Goal: Information Seeking & Learning: Learn about a topic

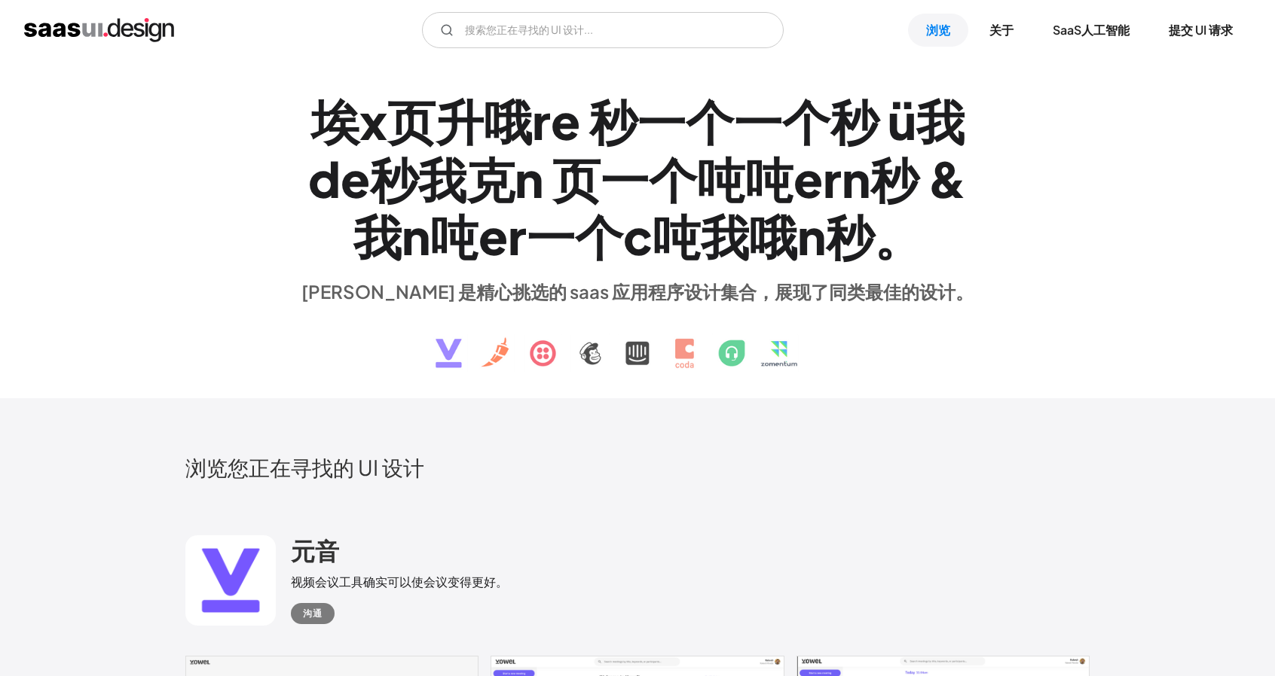
click at [1146, 182] on div "埃 x 页 升 哦 r e 秒 一个 一个 秒 ü 我 d e 秒 我 克 n 页 一个 吨 吨 e r n 秒 & 我 n 吨 e r 一个 c 吨 我 哦…" at bounding box center [637, 229] width 1275 height 338
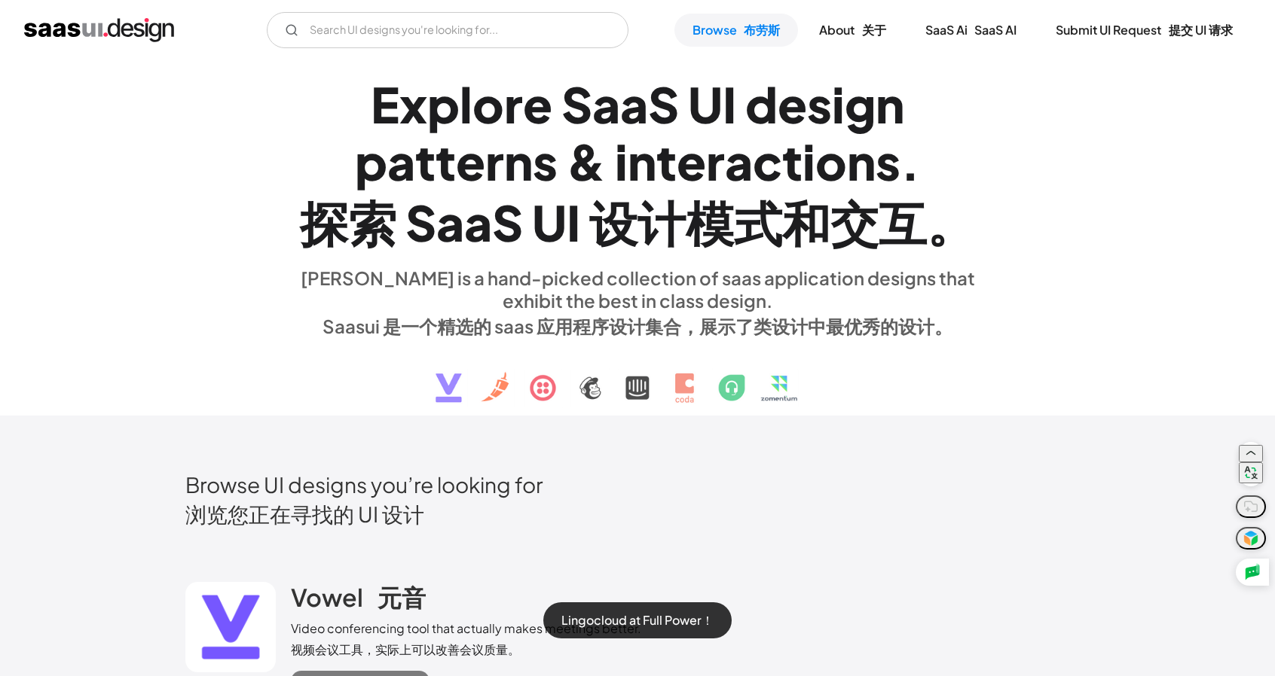
click at [1089, 177] on div "Lingocloud at Full Power！" at bounding box center [637, 338] width 1275 height 676
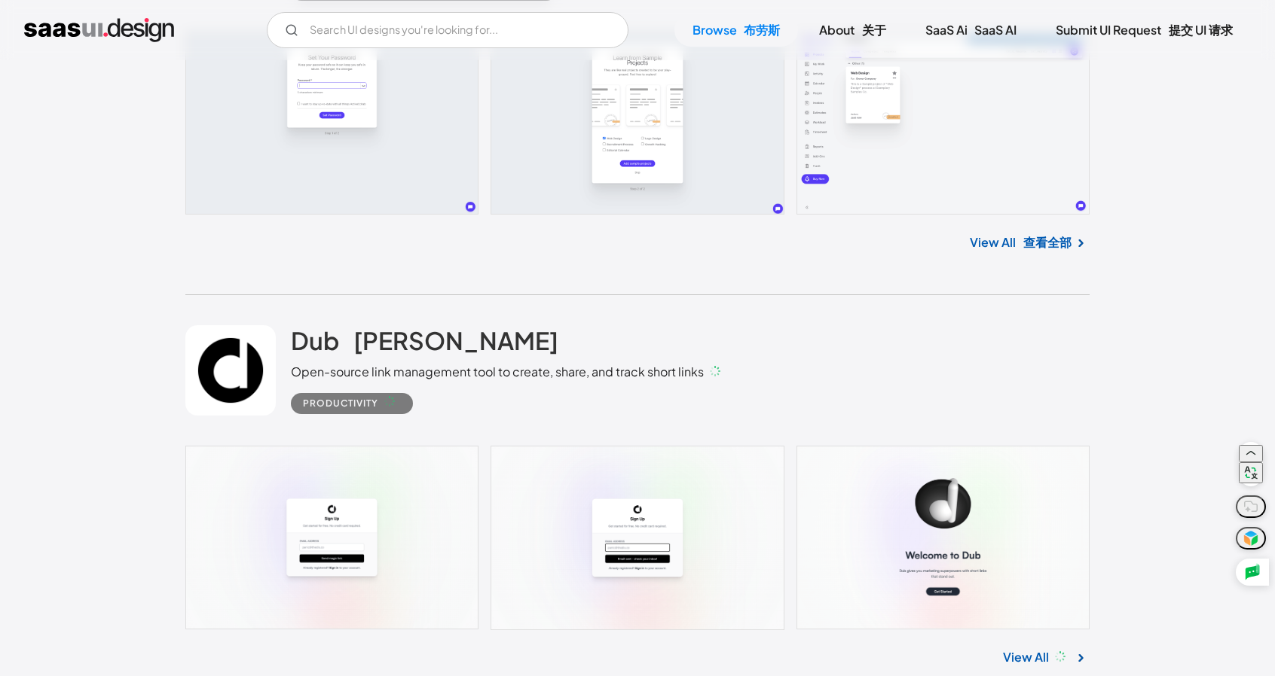
scroll to position [14313, 0]
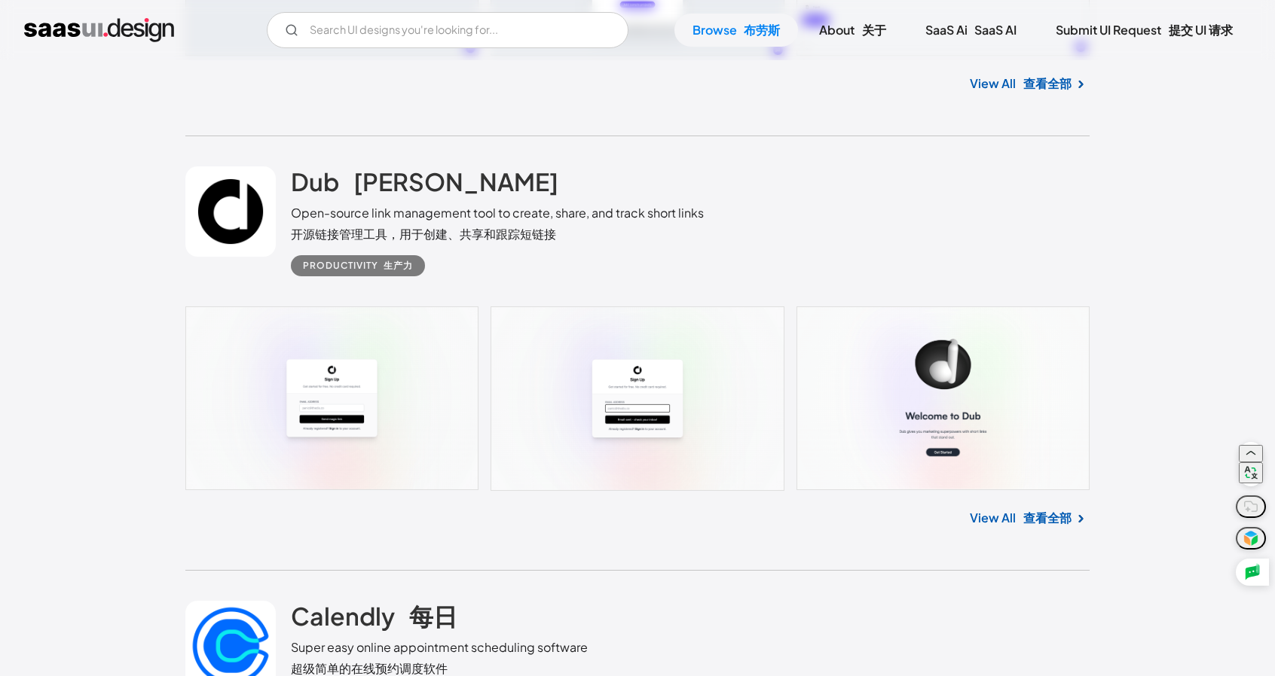
click at [1043, 516] on font "查看全部" at bounding box center [1047, 518] width 48 height 18
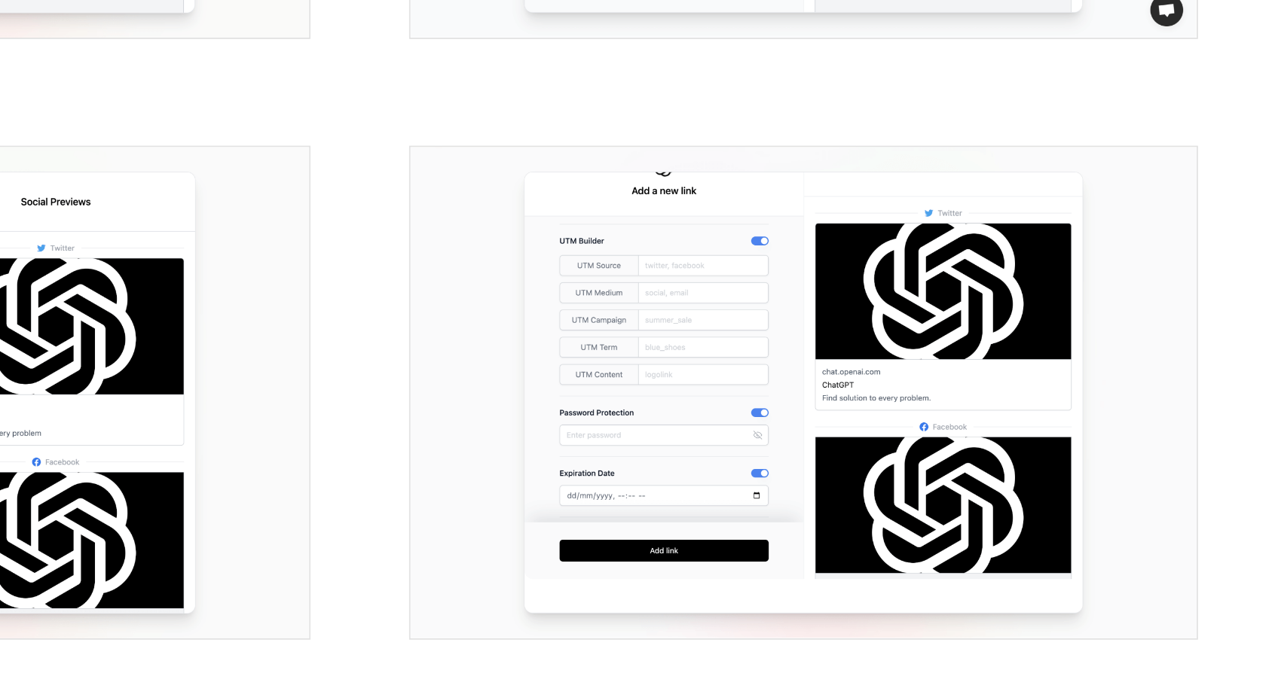
scroll to position [960, 0]
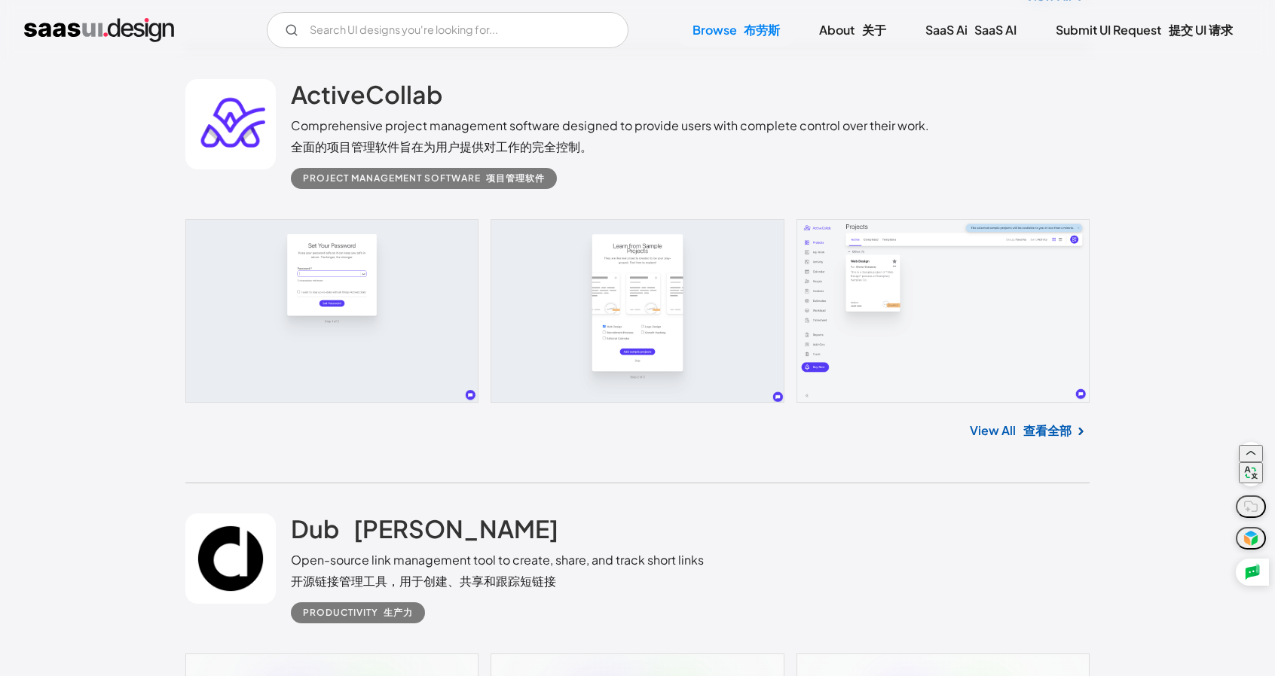
scroll to position [13283, 0]
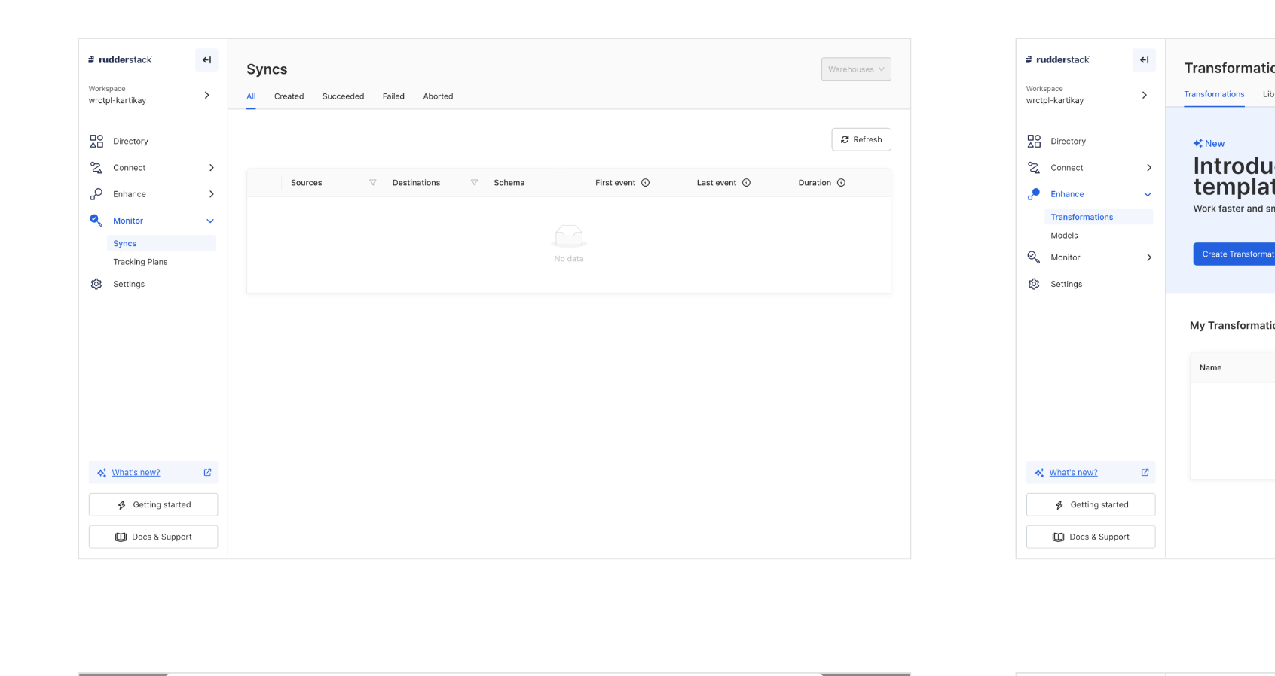
scroll to position [1993, 0]
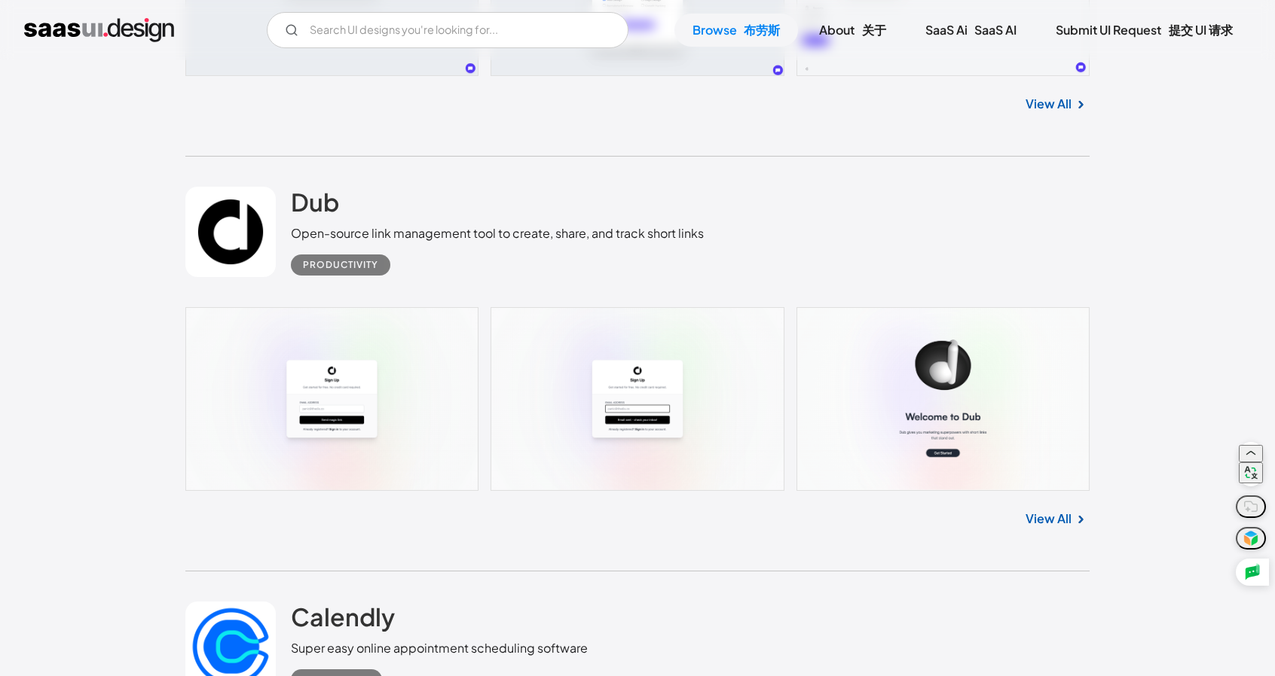
scroll to position [13677, 0]
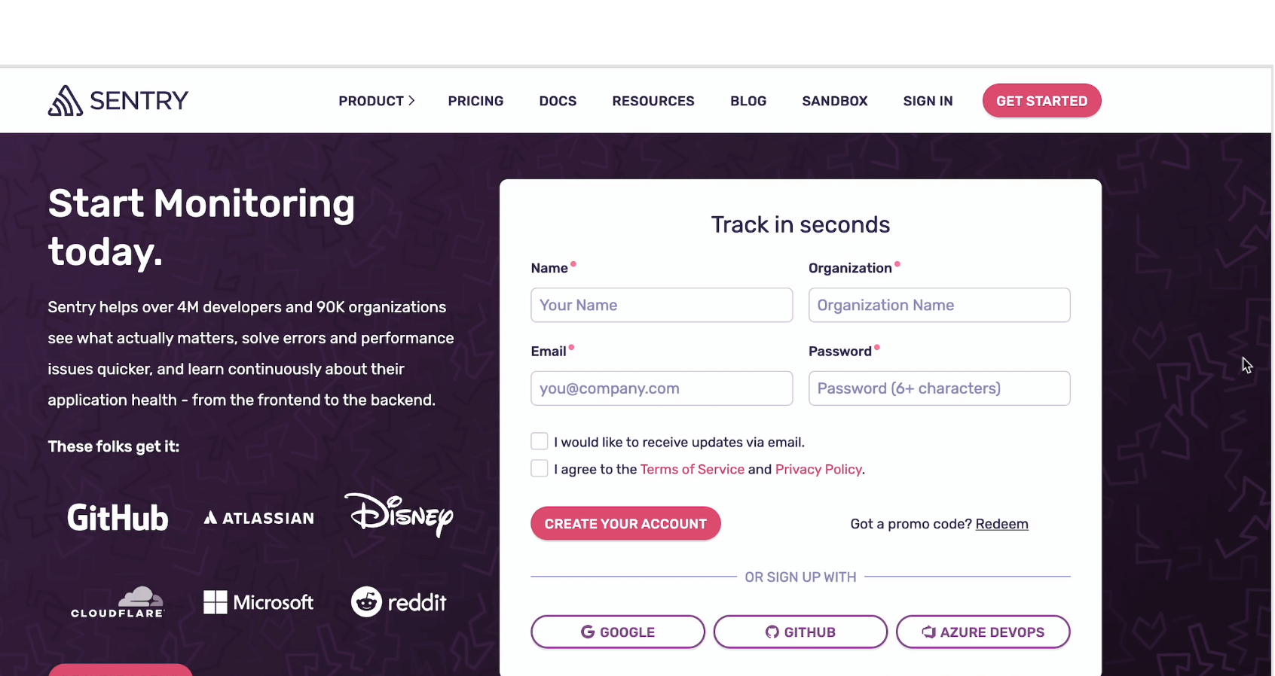
scroll to position [73, 0]
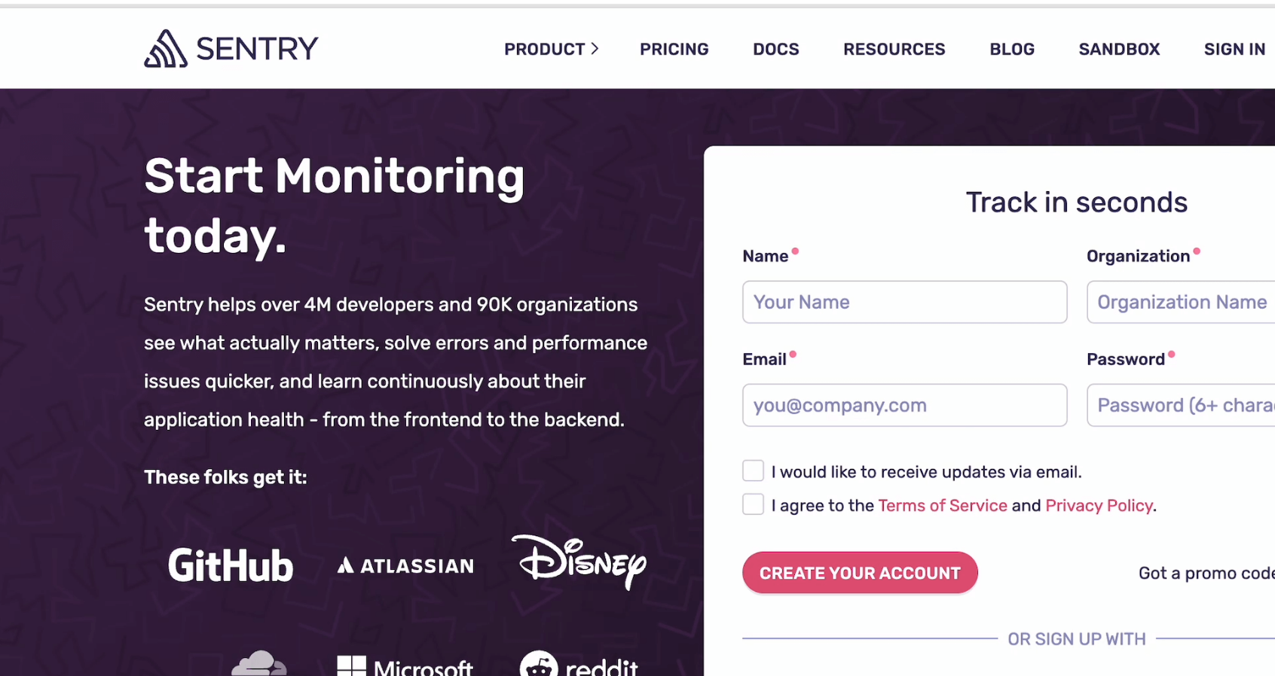
click at [459, 280] on img "open lightbox" at bounding box center [402, 399] width 432 height 240
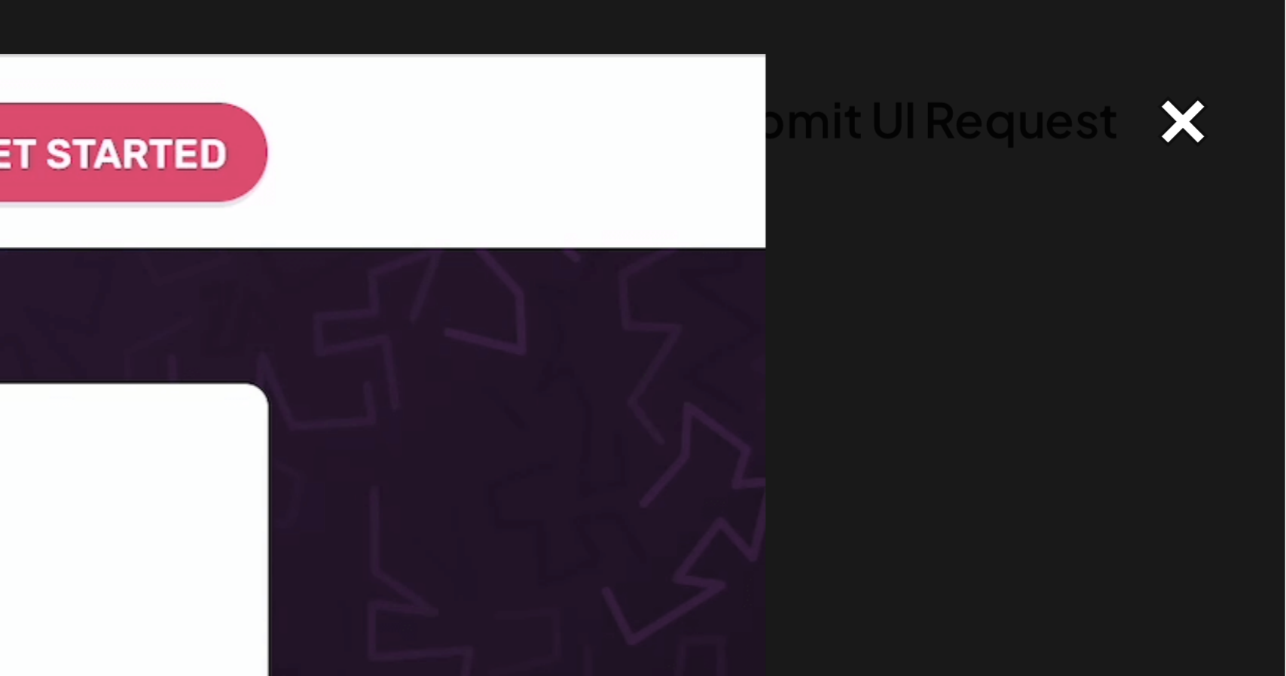
click at [1260, 32] on div "close lightbox" at bounding box center [1260, 30] width 51 height 33
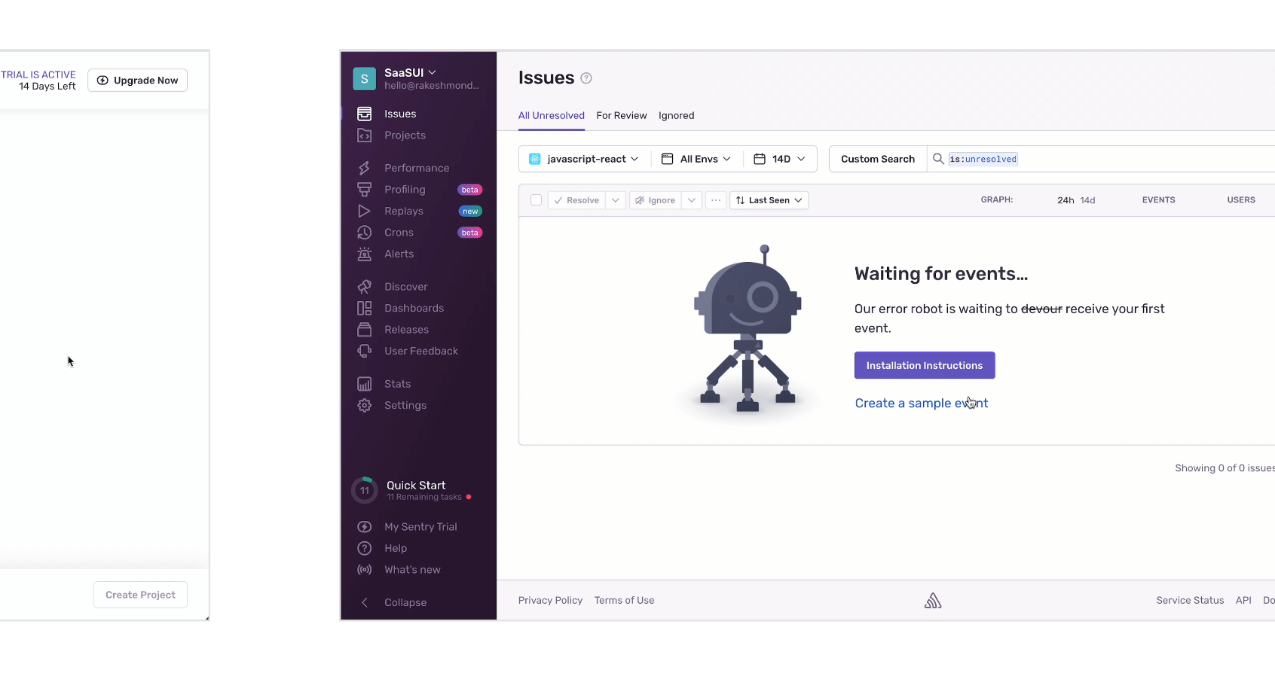
scroll to position [908, 0]
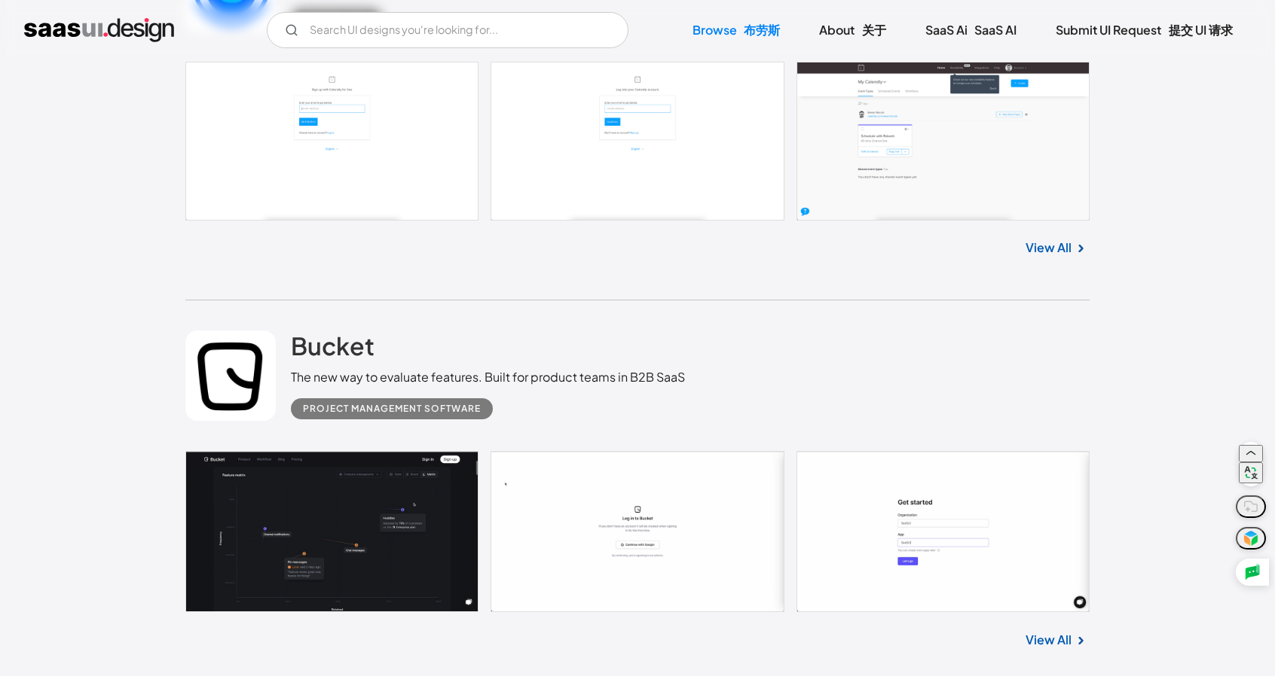
scroll to position [14251, 0]
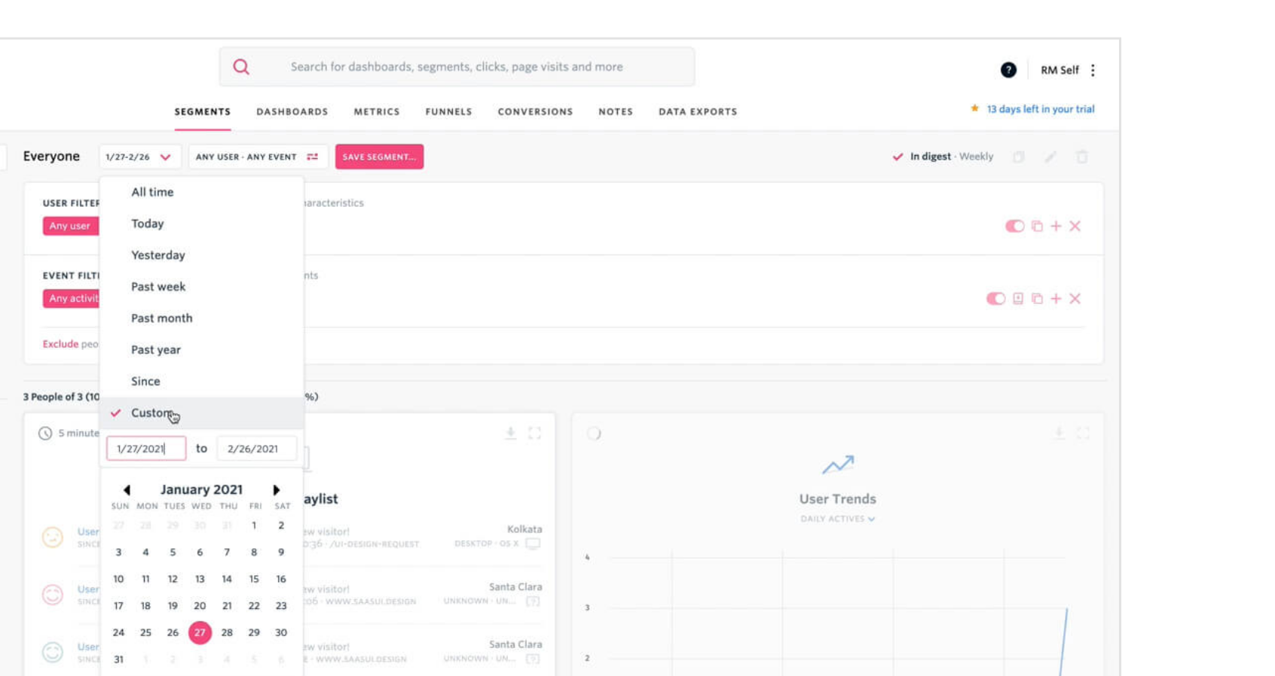
scroll to position [186, 0]
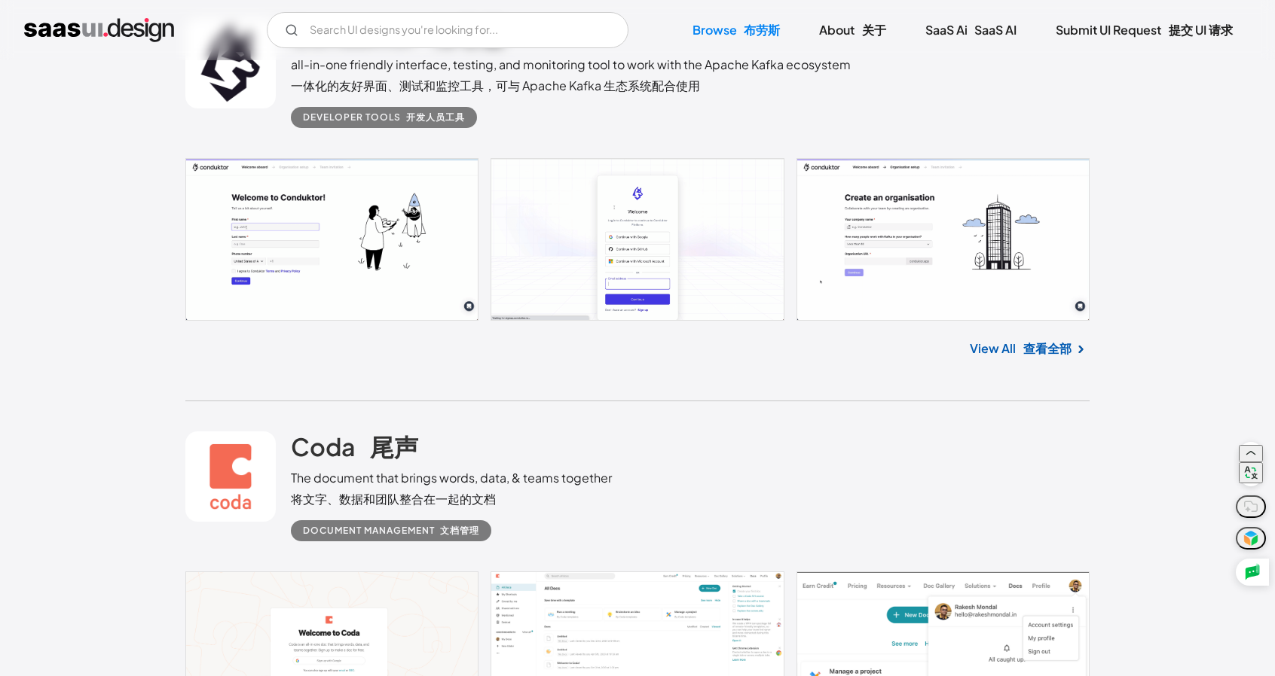
scroll to position [22257, 0]
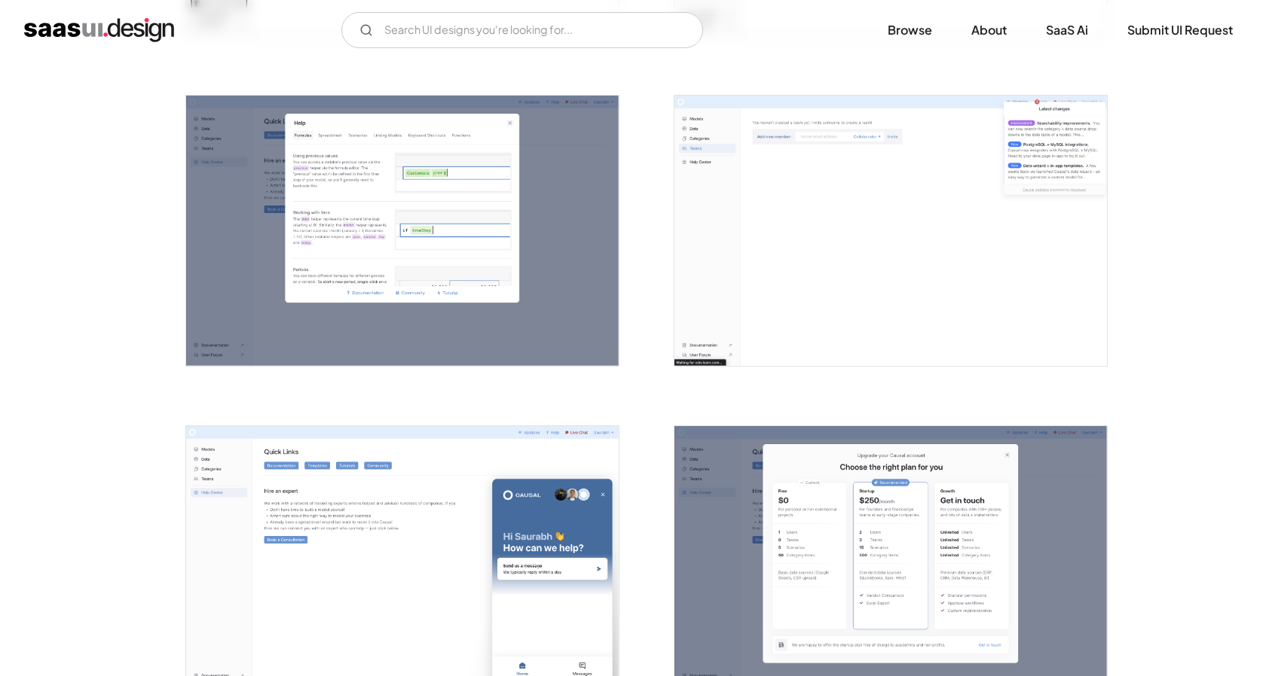
scroll to position [2920, 0]
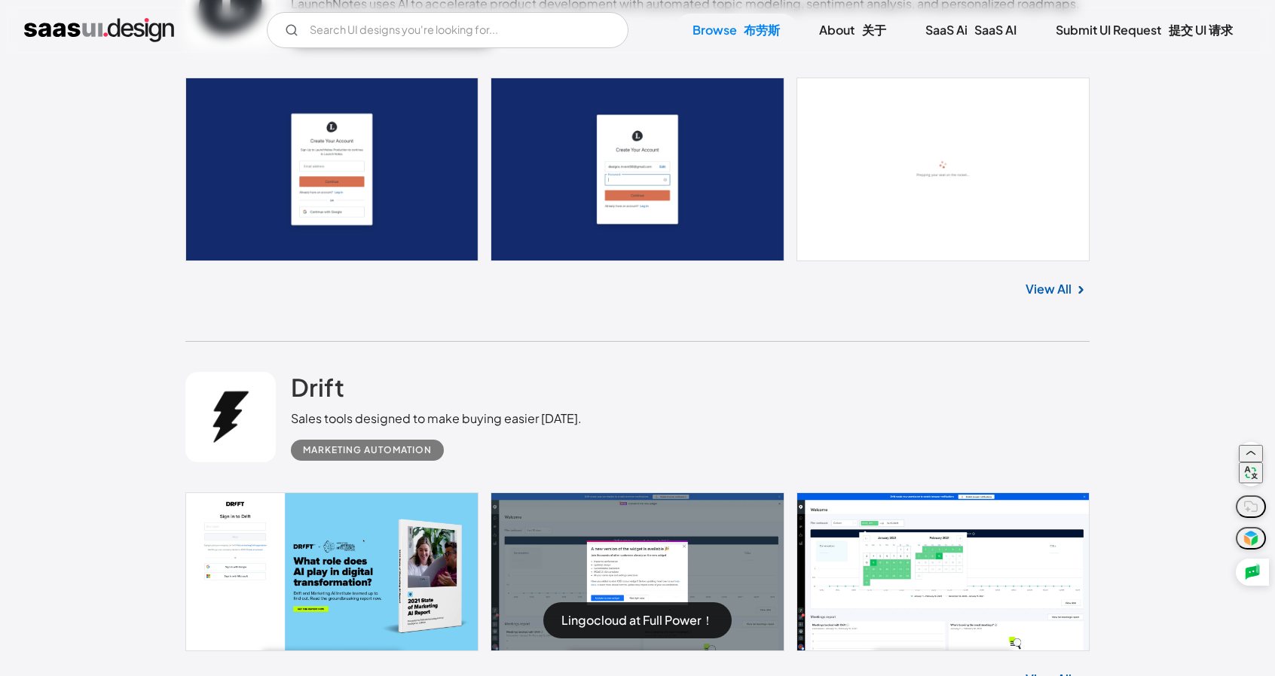
scroll to position [19017, 0]
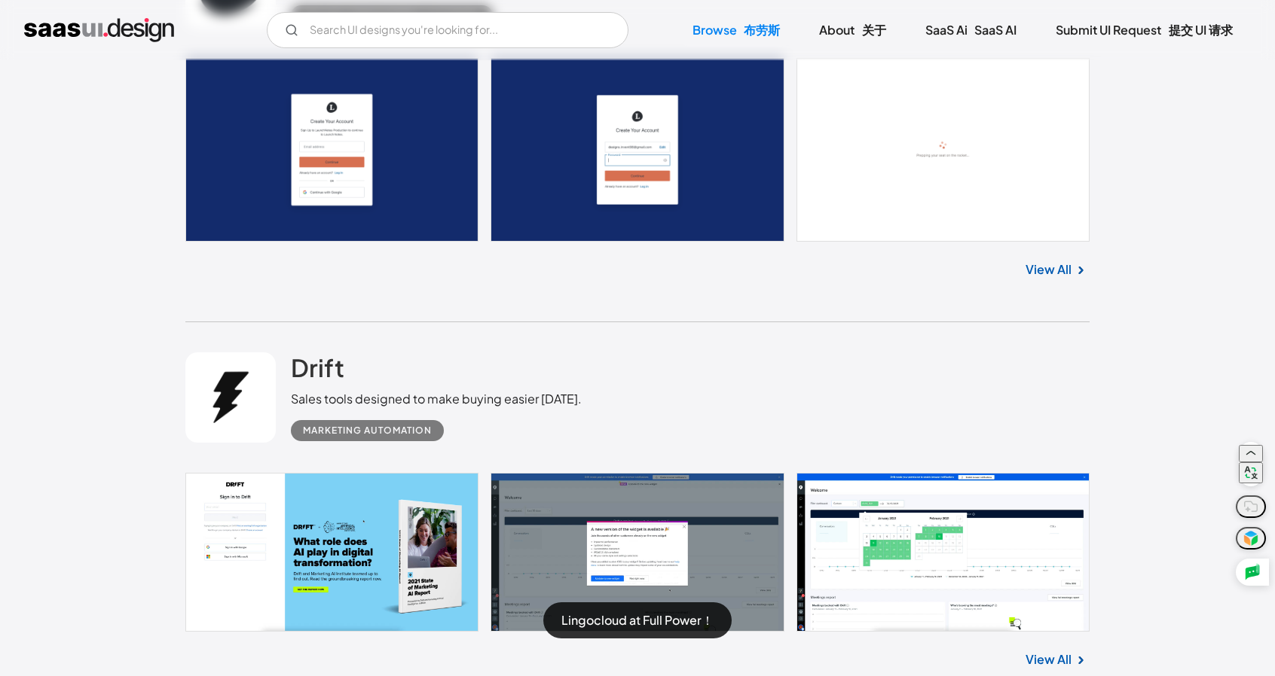
click at [1156, 268] on div "Lingocloud at Full Power！" at bounding box center [637, 338] width 1275 height 676
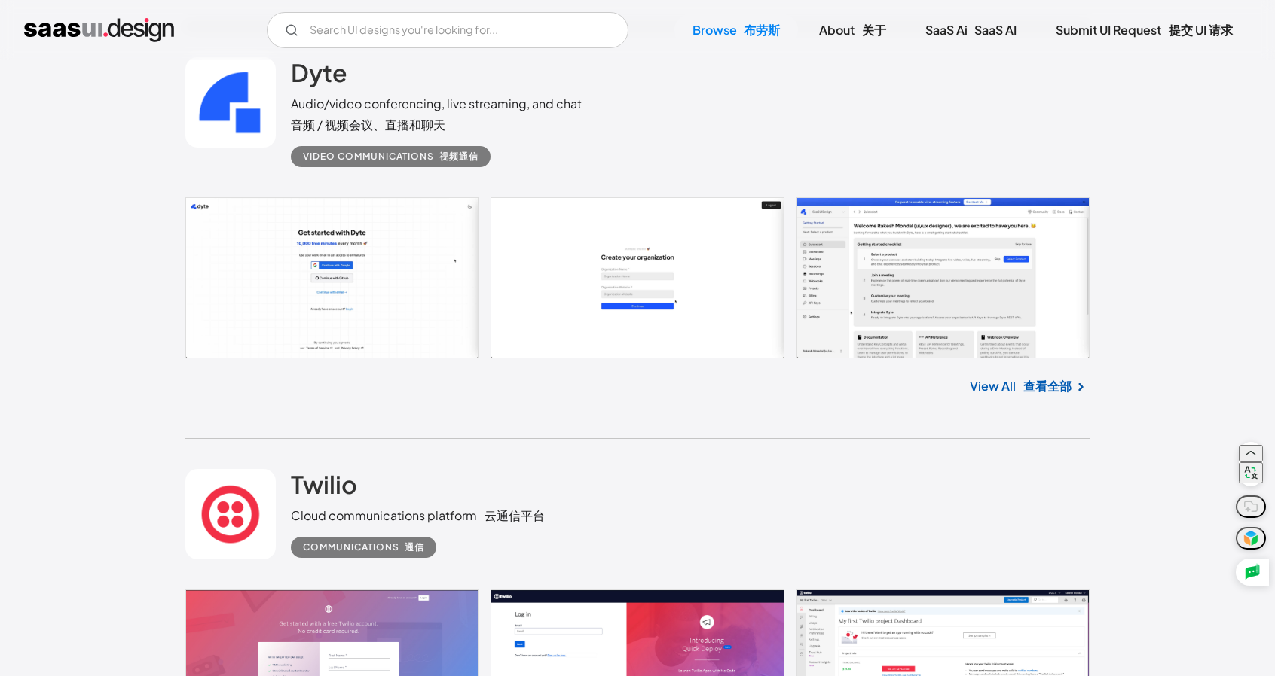
scroll to position [28958, 0]
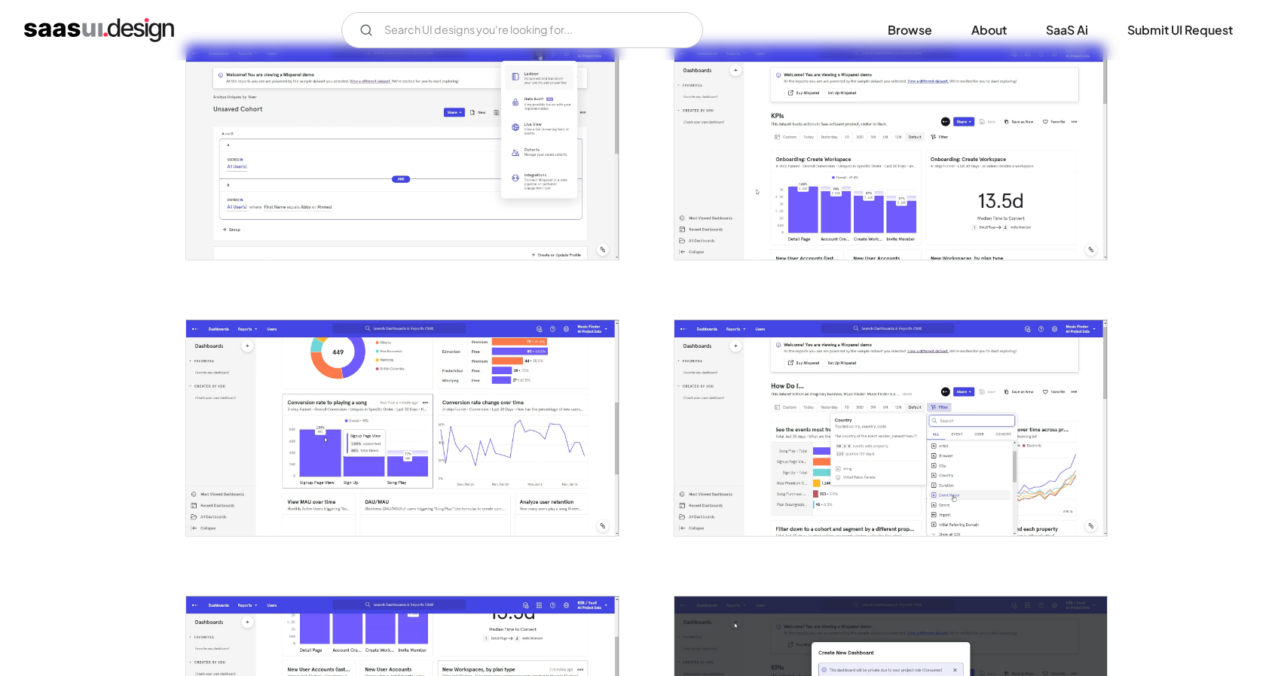
scroll to position [1964, 0]
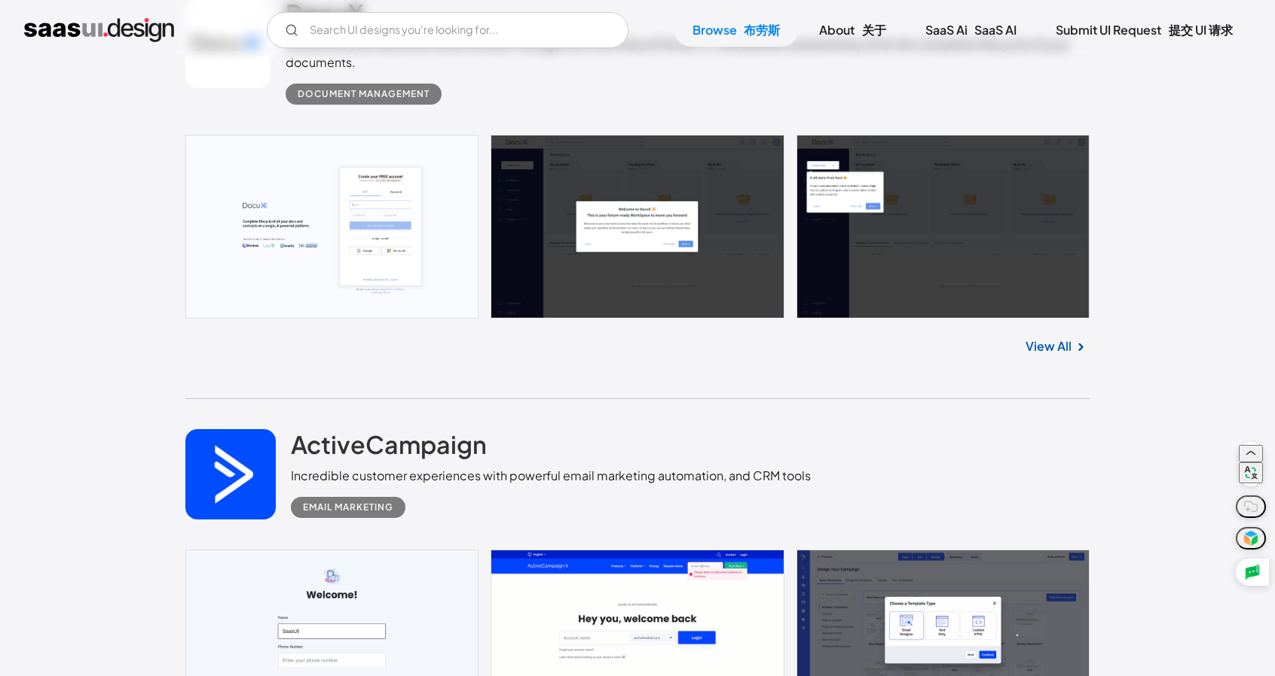
scroll to position [27314, 0]
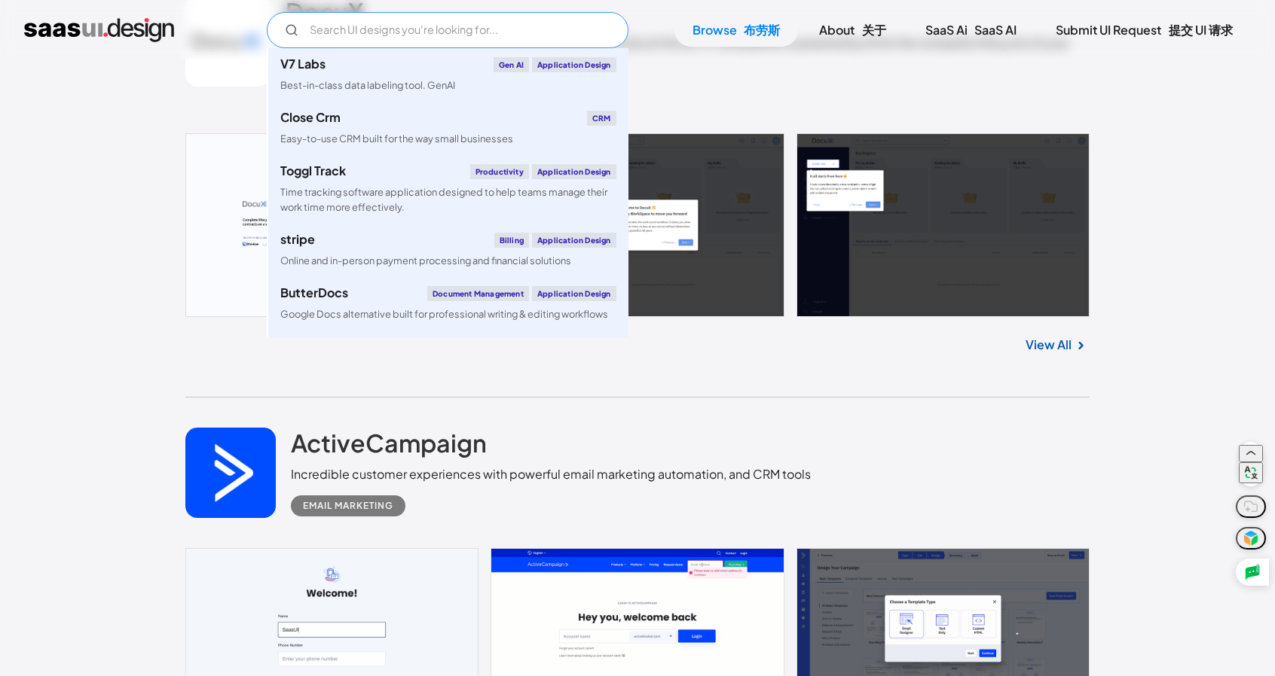
click at [544, 25] on input "Email Form" at bounding box center [448, 30] width 362 height 36
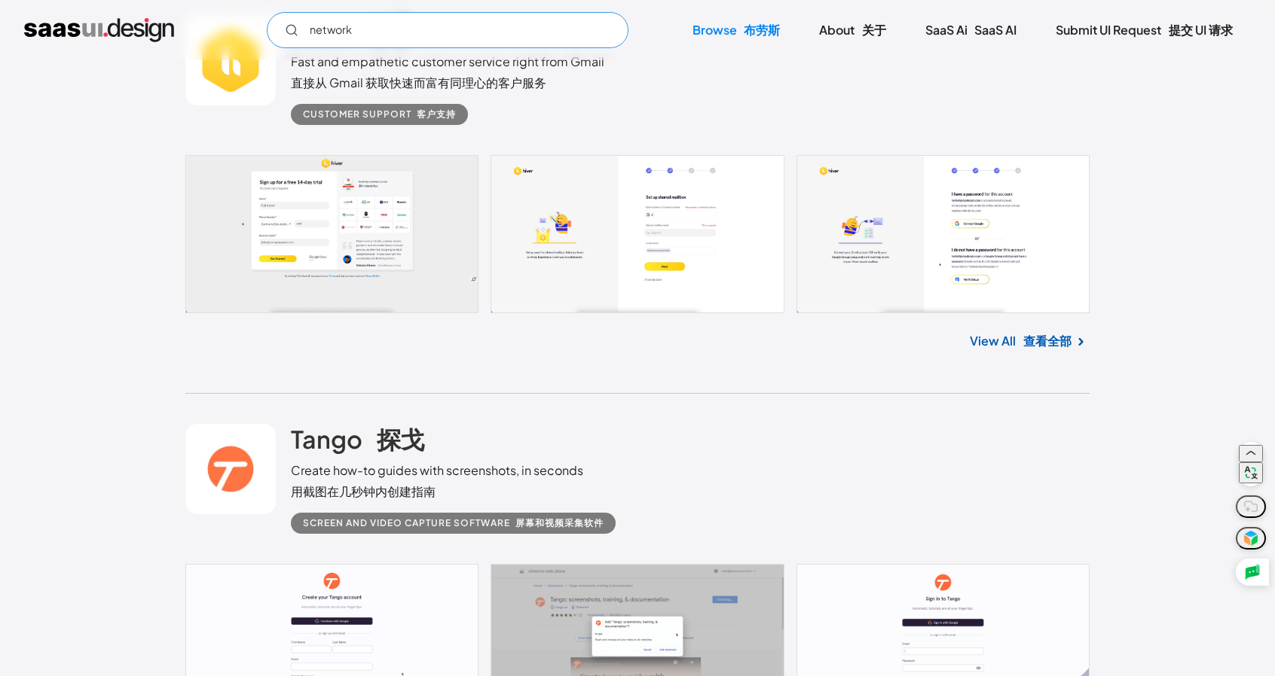
scroll to position [40325, 0]
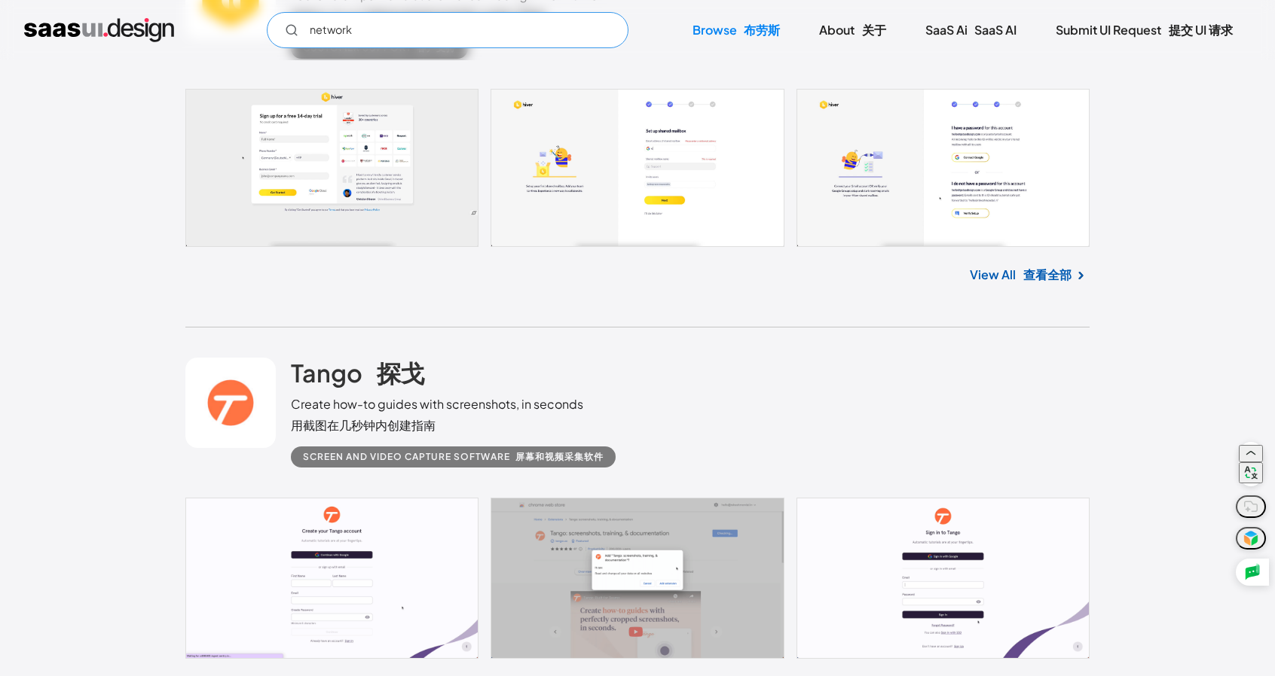
type input "network"
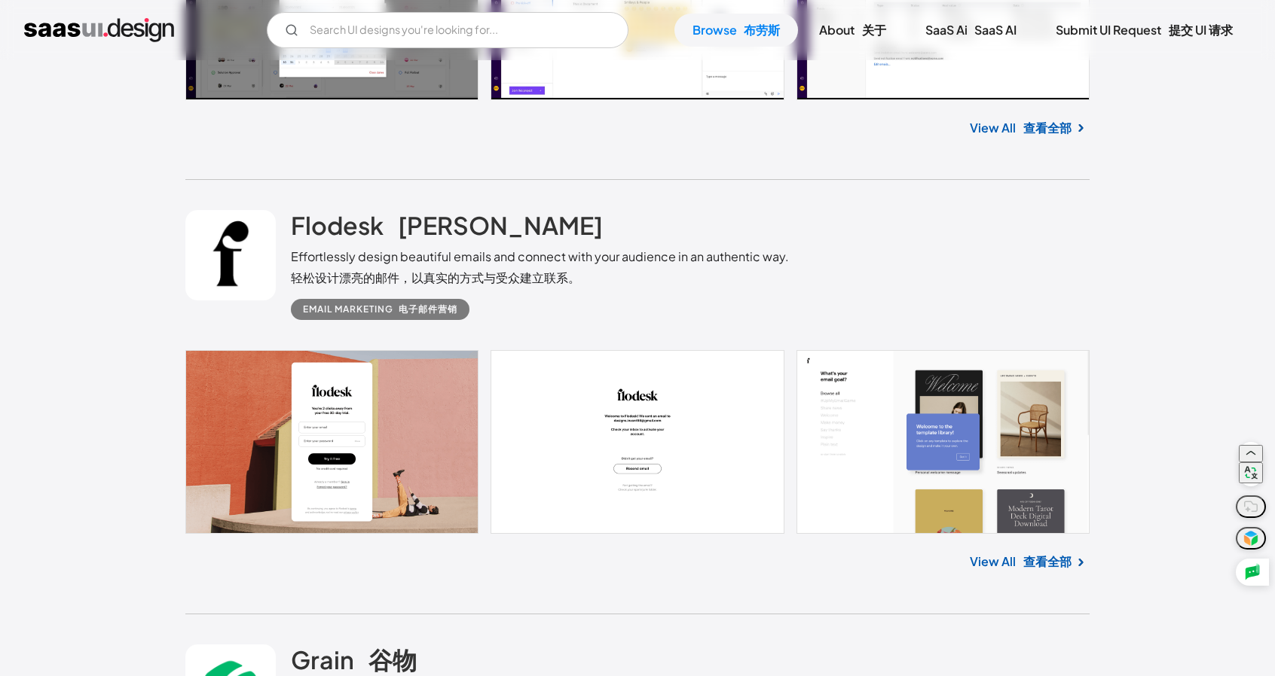
scroll to position [17494, 0]
